Goal: Ask a question: Seek information or help from site administrators or community

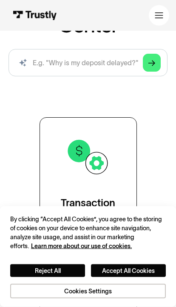
click at [58, 145] on link "Transaction Support" at bounding box center [88, 179] width 97 height 123
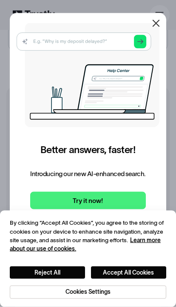
scroll to position [245, 0]
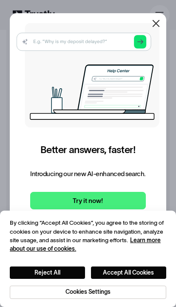
click at [154, 25] on icon at bounding box center [156, 23] width 10 height 10
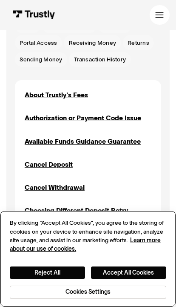
click at [100, 278] on button "Accept All Cookies" at bounding box center [128, 272] width 75 height 12
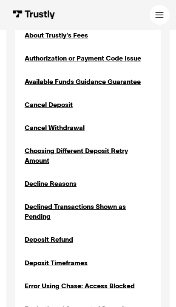
scroll to position [304, 0]
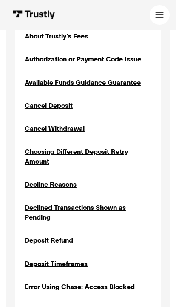
click at [54, 186] on div "Decline Reasons" at bounding box center [51, 184] width 52 height 10
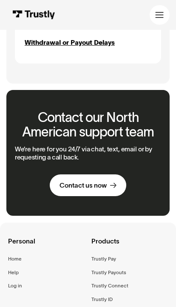
scroll to position [1176, 0]
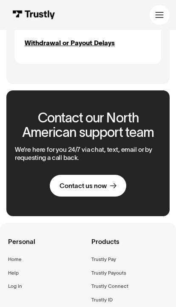
click at [60, 185] on link "Contact us now" at bounding box center [88, 186] width 77 height 22
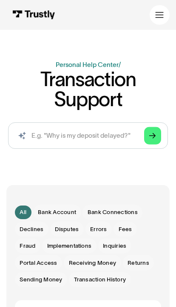
scroll to position [0, 0]
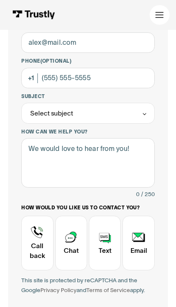
scroll to position [132, 0]
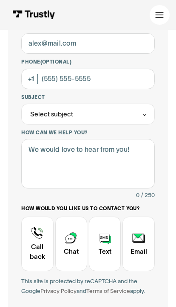
click at [76, 235] on div "Contact Trustly Support" at bounding box center [71, 243] width 32 height 54
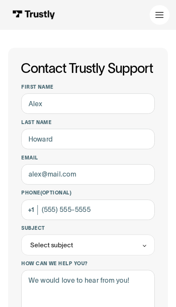
scroll to position [0, 0]
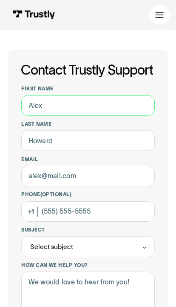
click at [138, 104] on input "First name" at bounding box center [88, 105] width 134 height 20
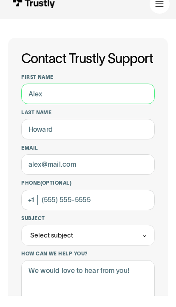
type input "Nasson"
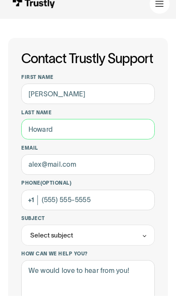
type input "Bailey"
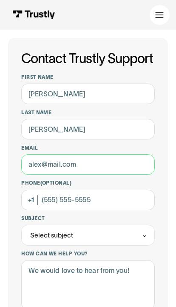
type input "nassonbailey@gmail.com"
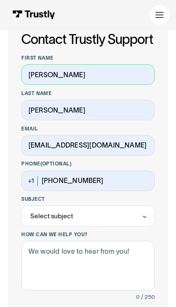
scroll to position [37, 0]
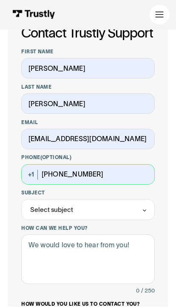
click at [130, 175] on input "(845) 803-7119" at bounding box center [88, 174] width 134 height 20
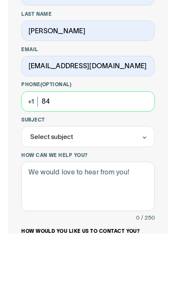
type input "8"
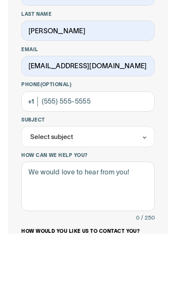
click at [40, 205] on div "Select subject" at bounding box center [51, 210] width 43 height 10
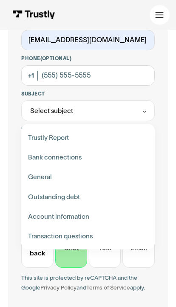
scroll to position [138, 0]
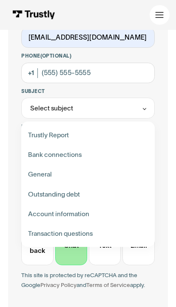
click at [113, 235] on div "Contact Trustly Support" at bounding box center [88, 234] width 127 height 20
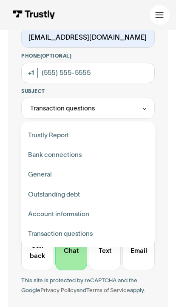
type input "**********"
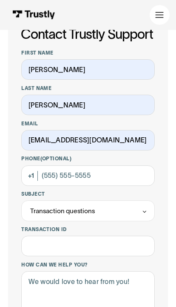
scroll to position [0, 0]
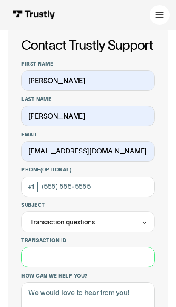
click at [60, 252] on input "Transaction ID" at bounding box center [88, 257] width 134 height 20
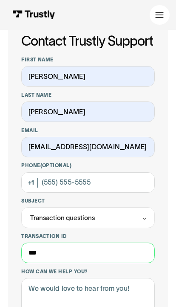
scroll to position [75, 0]
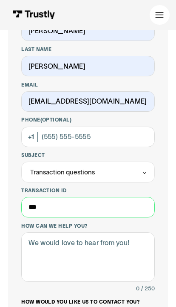
click at [100, 206] on input "***" at bounding box center [88, 207] width 134 height 20
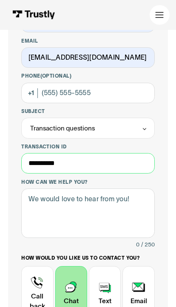
scroll to position [153, 0]
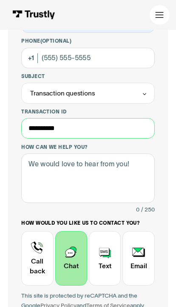
type input "**********"
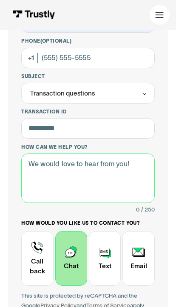
click at [128, 169] on textarea "How can we help you?" at bounding box center [88, 178] width 134 height 49
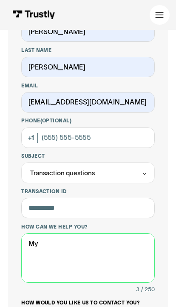
scroll to position [117, 0]
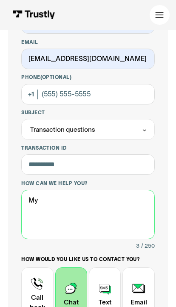
click at [55, 209] on textarea "My" at bounding box center [88, 214] width 134 height 49
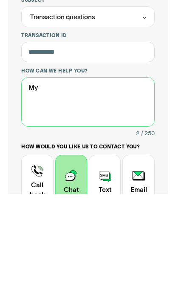
type textarea "M"
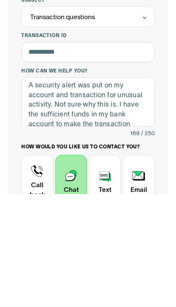
scroll to position [230, 0]
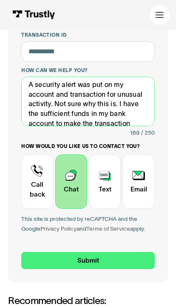
type textarea "A security alert was put on my account and transaction for unusual activity. No…"
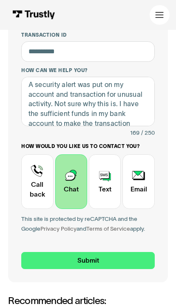
click at [144, 252] on input "Submit" at bounding box center [88, 260] width 134 height 17
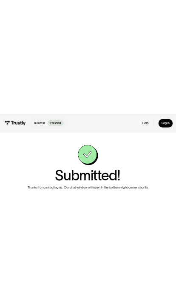
scroll to position [0, 0]
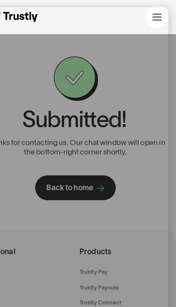
click at [149, 63] on div "Contact Trustly Support First name Last name Email Phone (Optional) Subject Sel…" at bounding box center [88, 112] width 176 height 165
click at [149, 88] on div "Contact Trustly Support First name Last name Email Phone (Optional) Subject Sel…" at bounding box center [88, 112] width 176 height 165
